Goal: Task Accomplishment & Management: Use online tool/utility

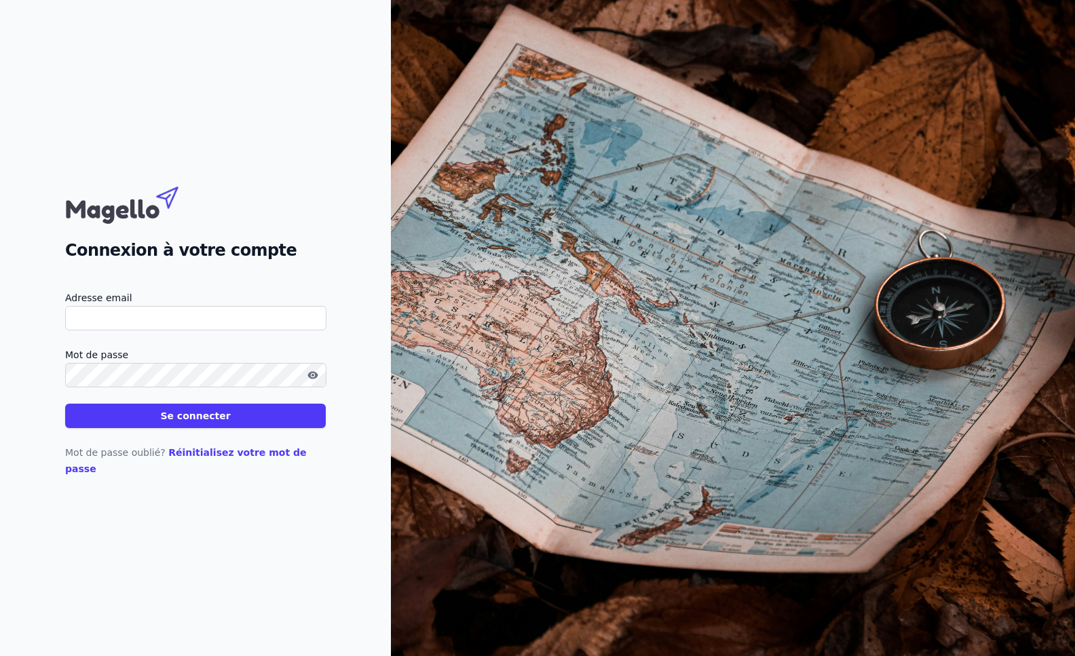
click at [164, 327] on input "Adresse email" at bounding box center [195, 318] width 261 height 24
click at [90, 329] on input "Adresse email" at bounding box center [195, 318] width 261 height 24
click at [108, 331] on input "Adresse email" at bounding box center [195, 318] width 261 height 24
type input "[EMAIL_ADDRESS][DOMAIN_NAME]"
click at [159, 415] on button "Se connecter" at bounding box center [195, 416] width 261 height 24
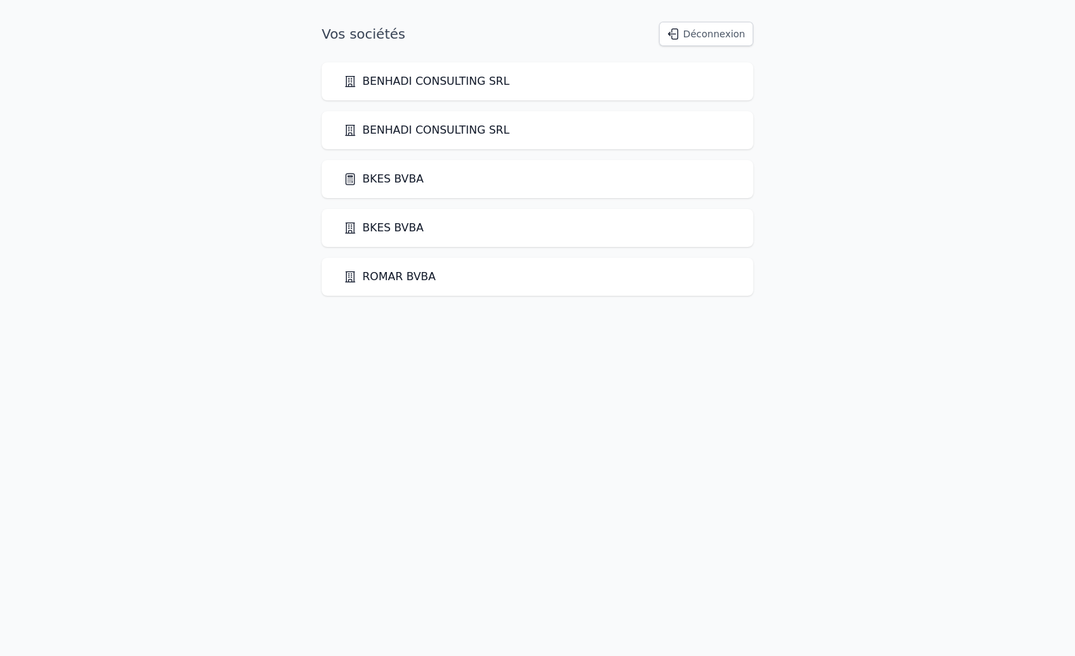
click at [387, 183] on link "BKES BVBA" at bounding box center [384, 179] width 80 height 16
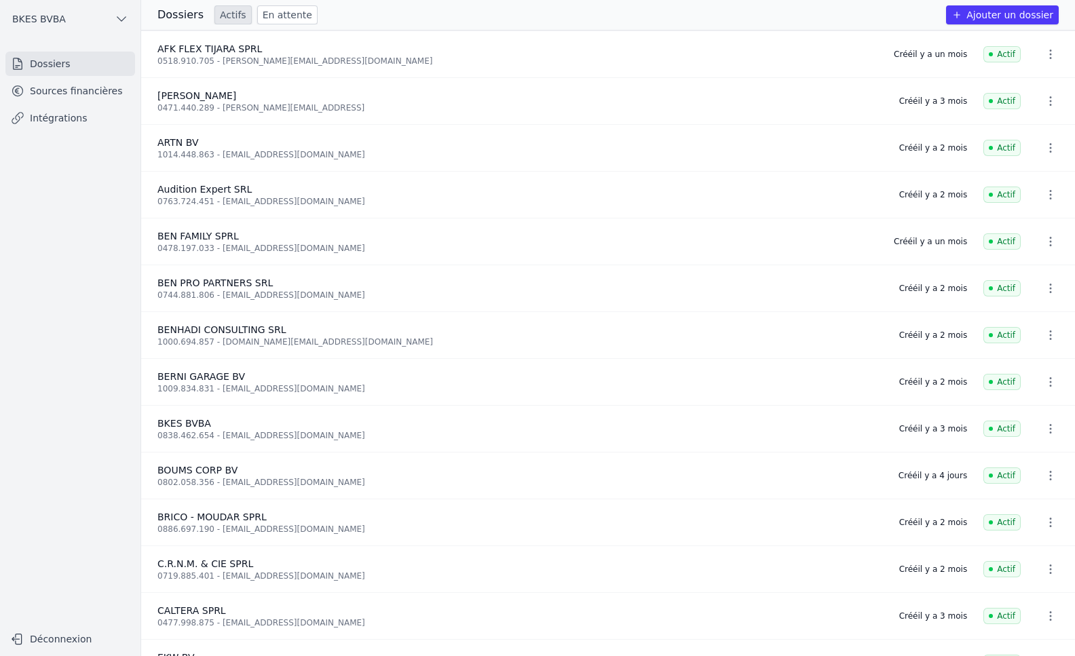
click at [62, 112] on link "Intégrations" at bounding box center [70, 118] width 130 height 24
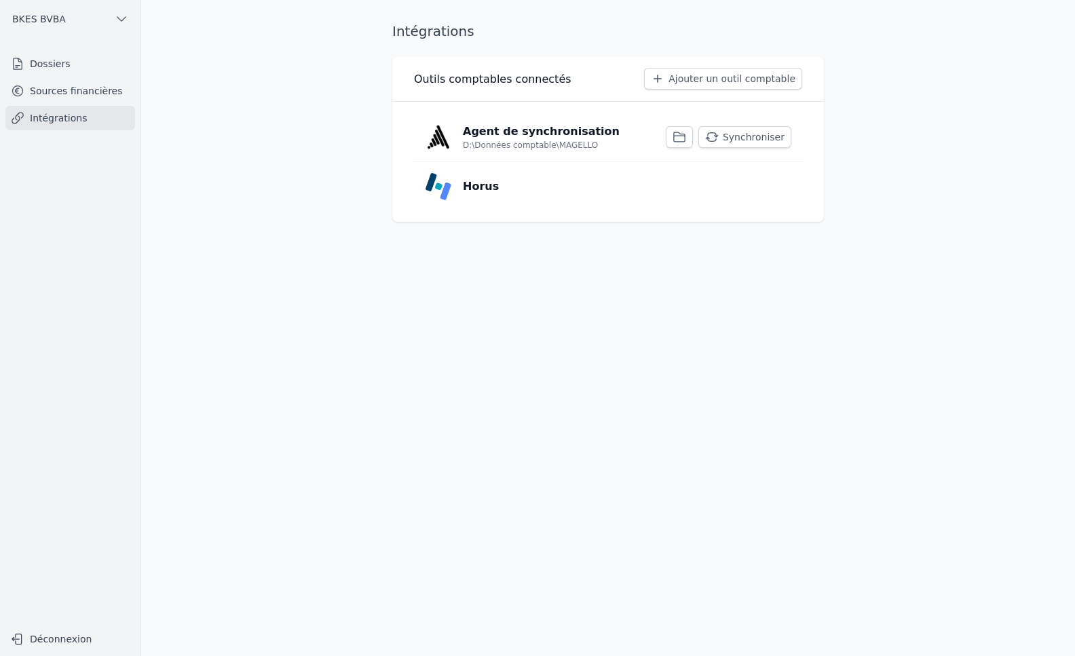
click at [752, 139] on button "Synchroniser" at bounding box center [745, 137] width 93 height 22
